Goal: Task Accomplishment & Management: Use online tool/utility

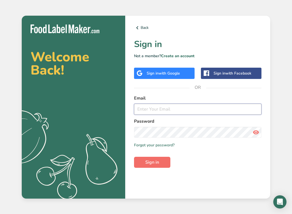
type input "[PERSON_NAME][EMAIL_ADDRESS][DOMAIN_NAME]"
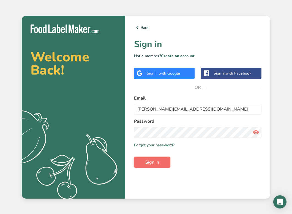
click at [154, 159] on span "Sign in" at bounding box center [152, 162] width 14 height 7
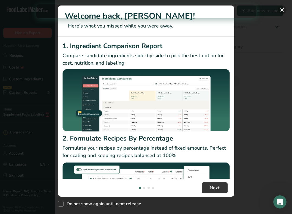
click at [281, 8] on button "New Features" at bounding box center [281, 9] width 9 height 9
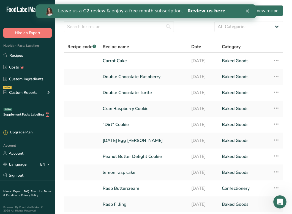
click at [247, 10] on polygon "Close" at bounding box center [246, 10] width 3 height 3
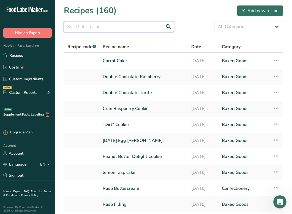
click at [123, 24] on input "text" at bounding box center [119, 26] width 110 height 11
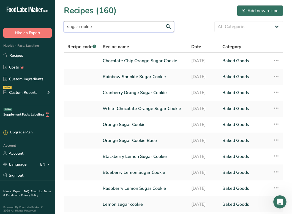
drag, startPoint x: 111, startPoint y: 23, endPoint x: 93, endPoint y: 22, distance: 18.4
click at [93, 22] on input "sugar cookie" at bounding box center [119, 26] width 110 height 11
click at [95, 24] on input "sugar cookie" at bounding box center [119, 26] width 110 height 11
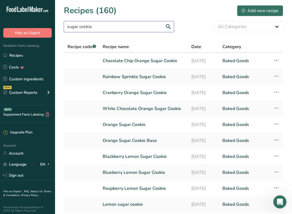
click at [95, 24] on input "sugar cookie" at bounding box center [119, 26] width 110 height 11
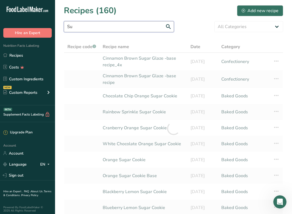
type input "S"
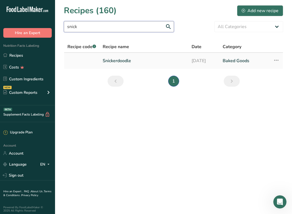
type input "snick"
click at [172, 60] on link "Snickerdoodle" at bounding box center [144, 61] width 82 height 12
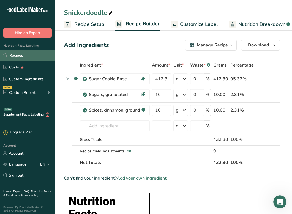
click at [23, 51] on link "Recipes" at bounding box center [27, 55] width 55 height 10
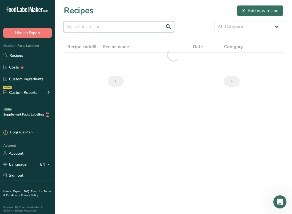
click at [122, 29] on input "text" at bounding box center [119, 26] width 110 height 11
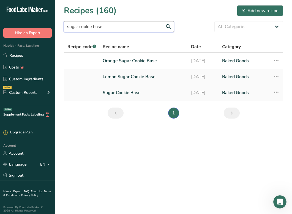
type input "sugar cookie base"
click at [131, 92] on link "Sugar Cookie Base" at bounding box center [144, 93] width 82 height 12
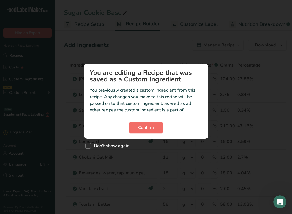
click at [151, 126] on span "Confirm" at bounding box center [146, 127] width 16 height 7
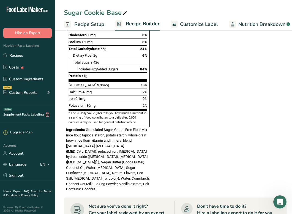
scroll to position [349, 0]
